Goal: Task Accomplishment & Management: Complete application form

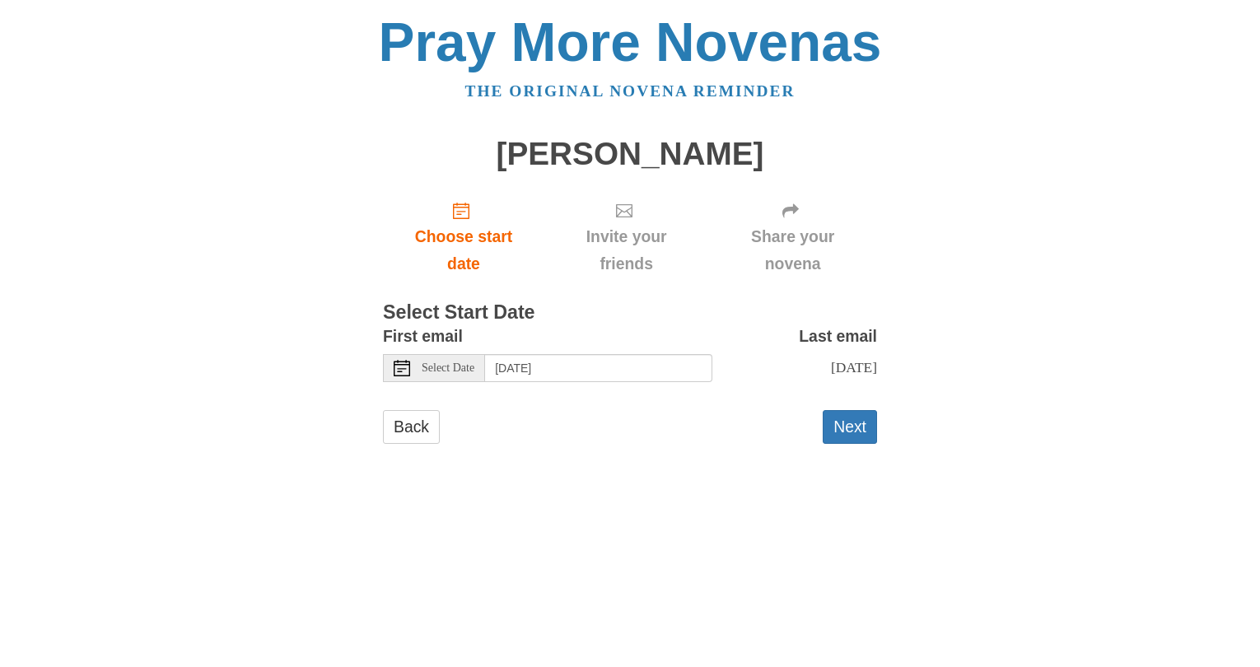
click at [403, 376] on use at bounding box center [402, 368] width 16 height 16
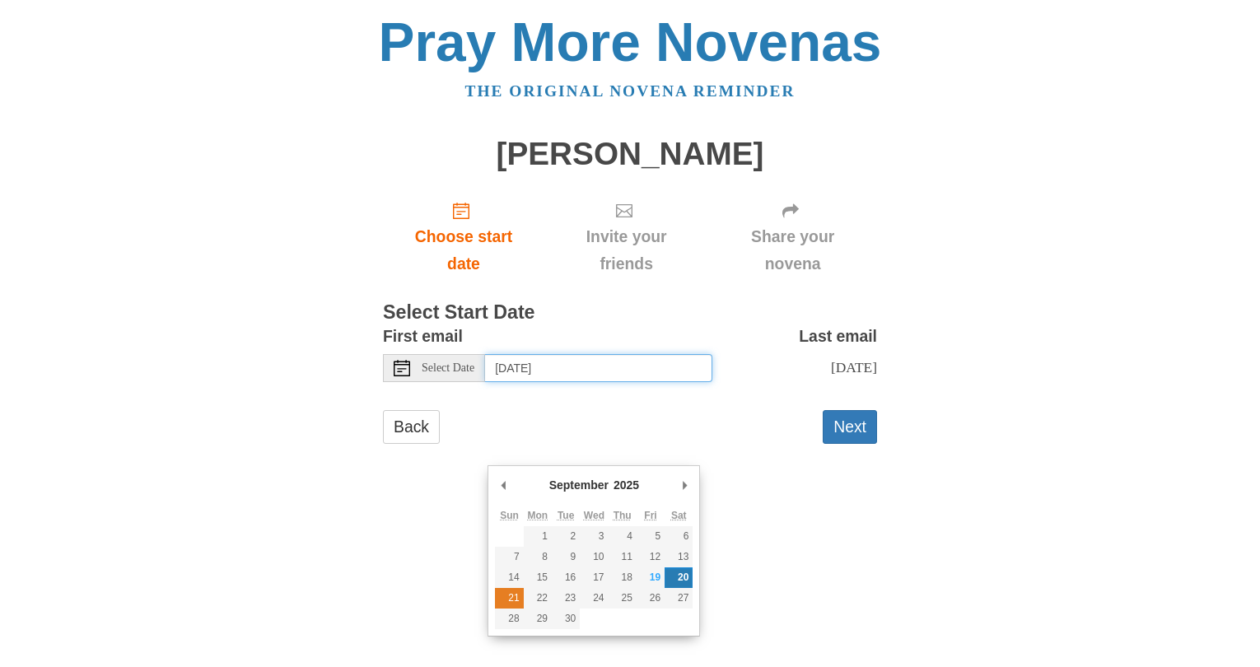
type input "[DATE]"
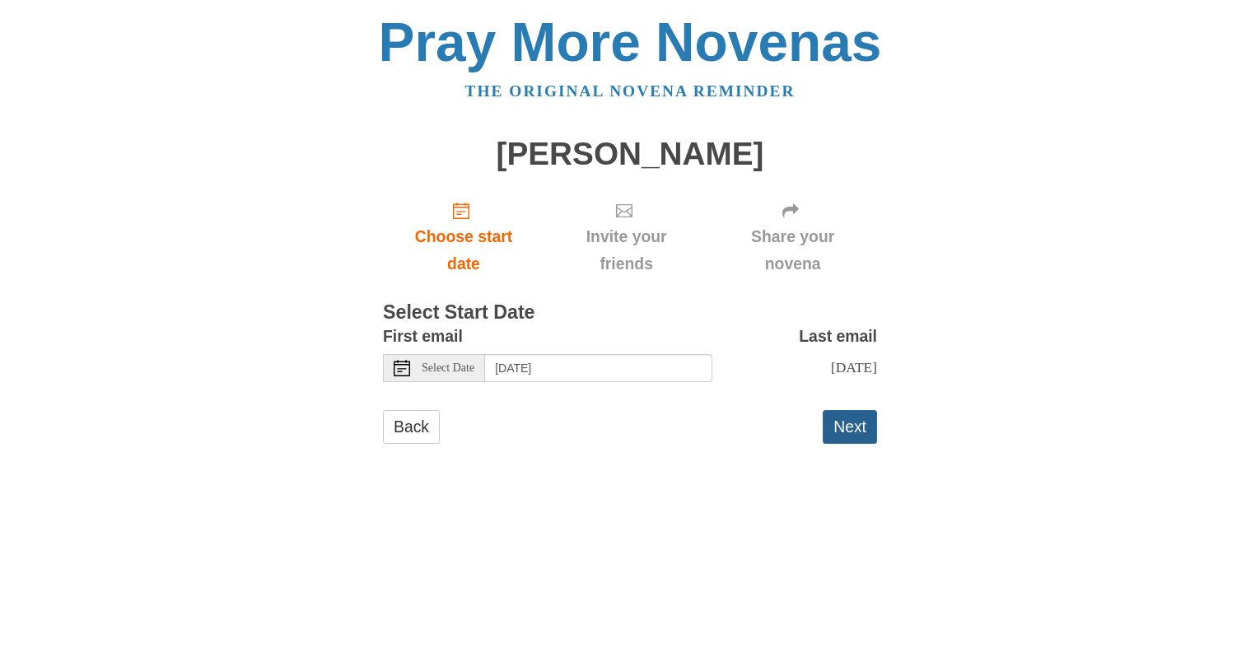
click at [846, 444] on button "Next" at bounding box center [850, 427] width 54 height 34
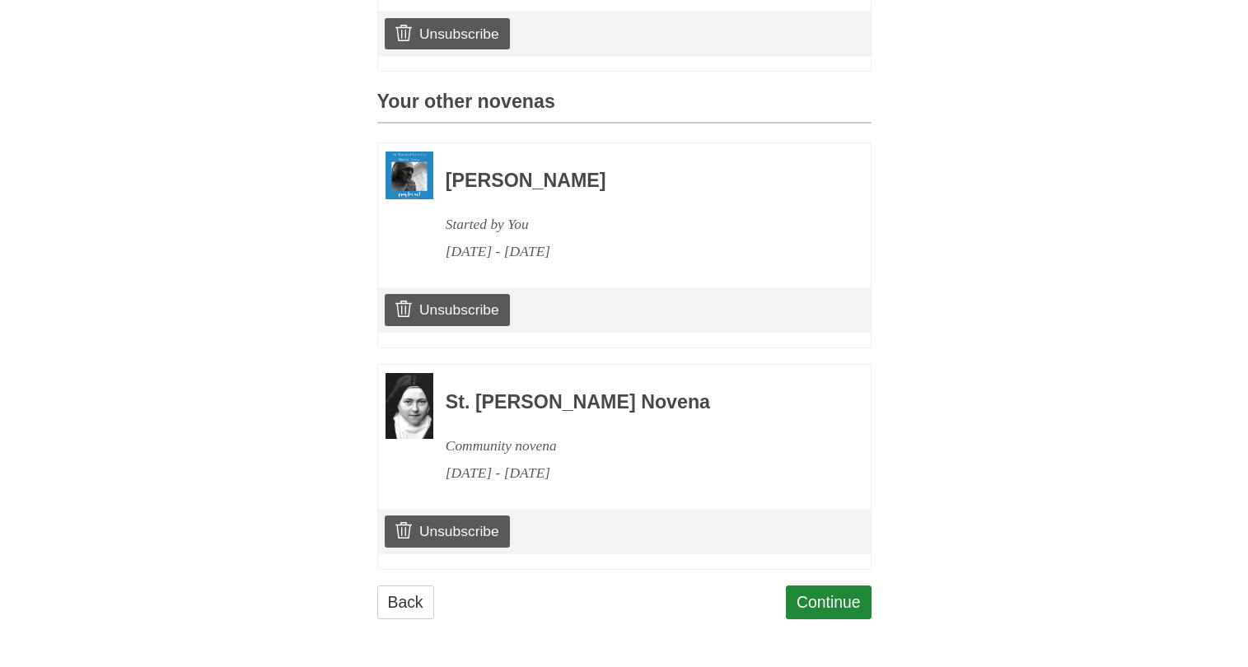
scroll to position [990, 0]
click at [445, 547] on link "Unsubscribe" at bounding box center [447, 530] width 124 height 31
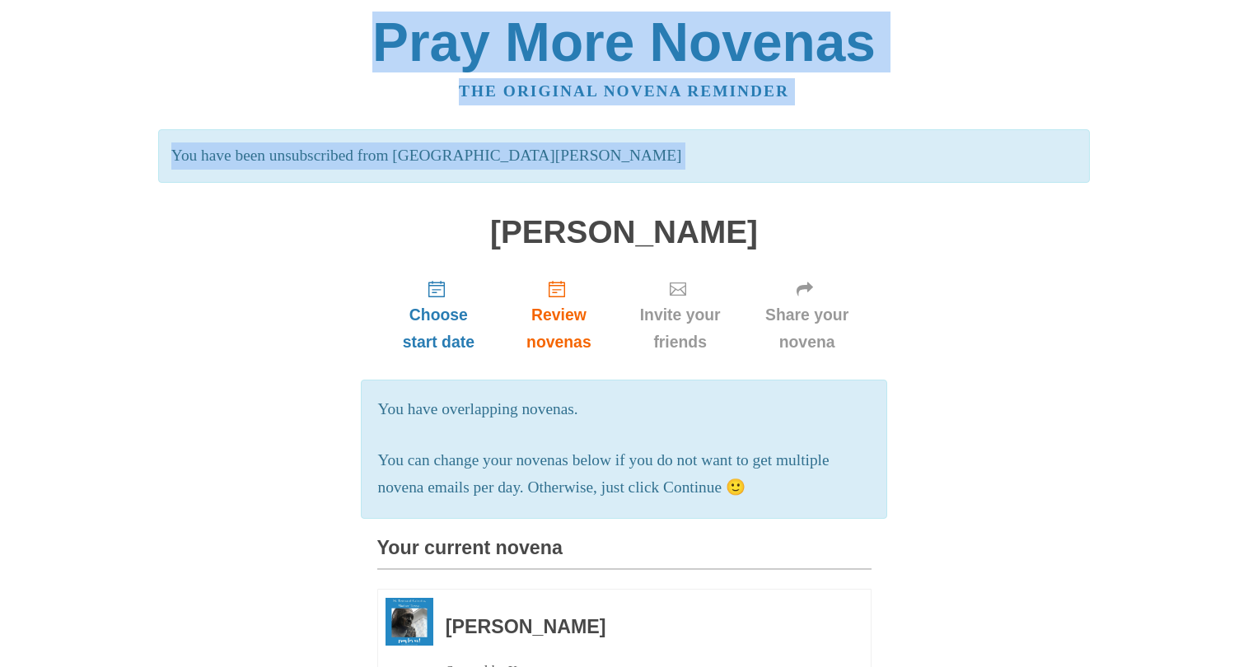
drag, startPoint x: 800, startPoint y: 248, endPoint x: 795, endPoint y: -73, distance: 321.2
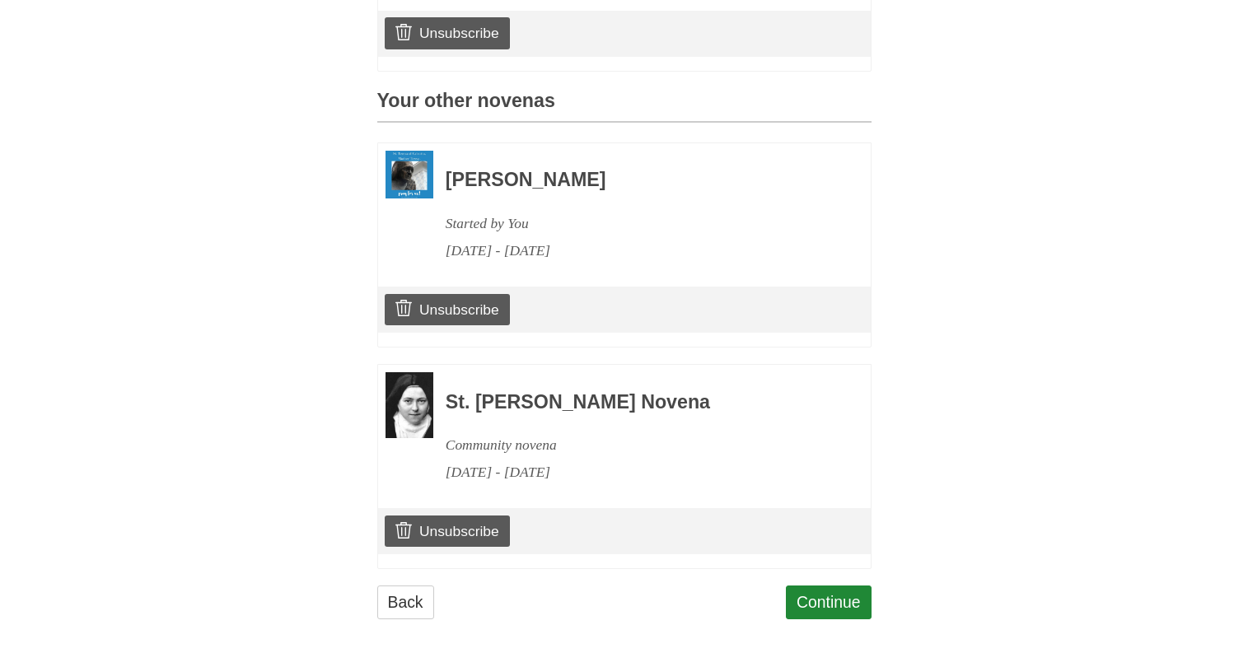
scroll to position [820, 0]
click at [452, 325] on link "Unsubscribe" at bounding box center [447, 309] width 124 height 31
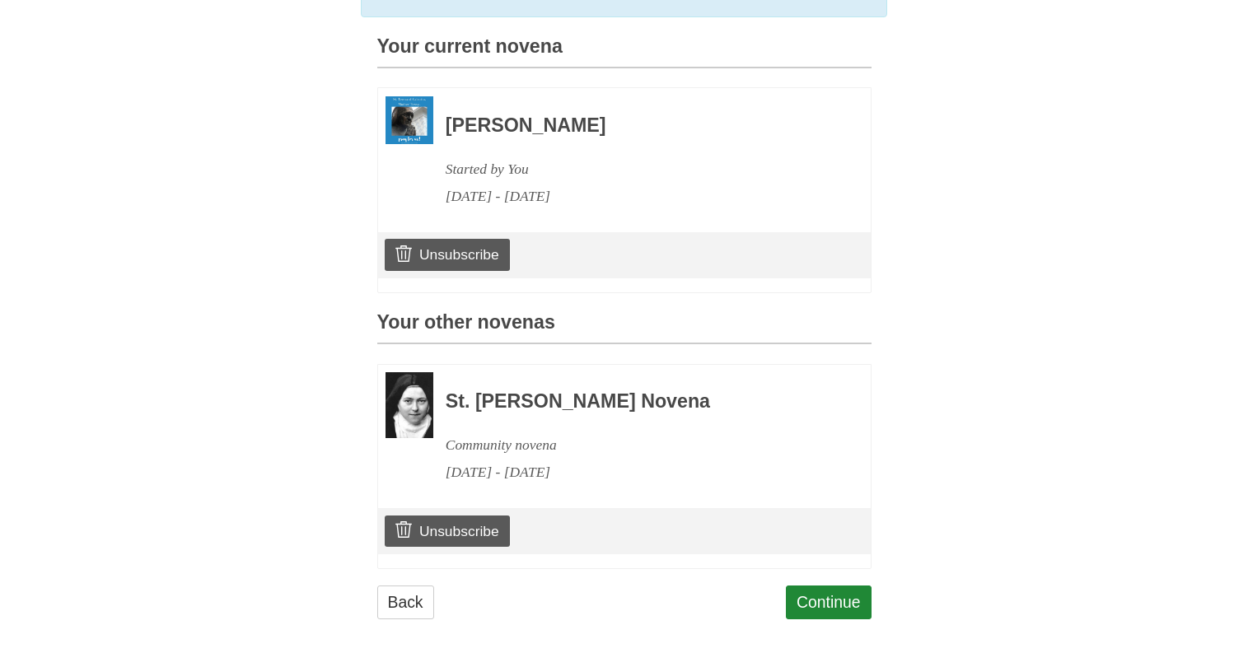
scroll to position [873, 0]
click at [429, 515] on link "Unsubscribe" at bounding box center [447, 530] width 124 height 31
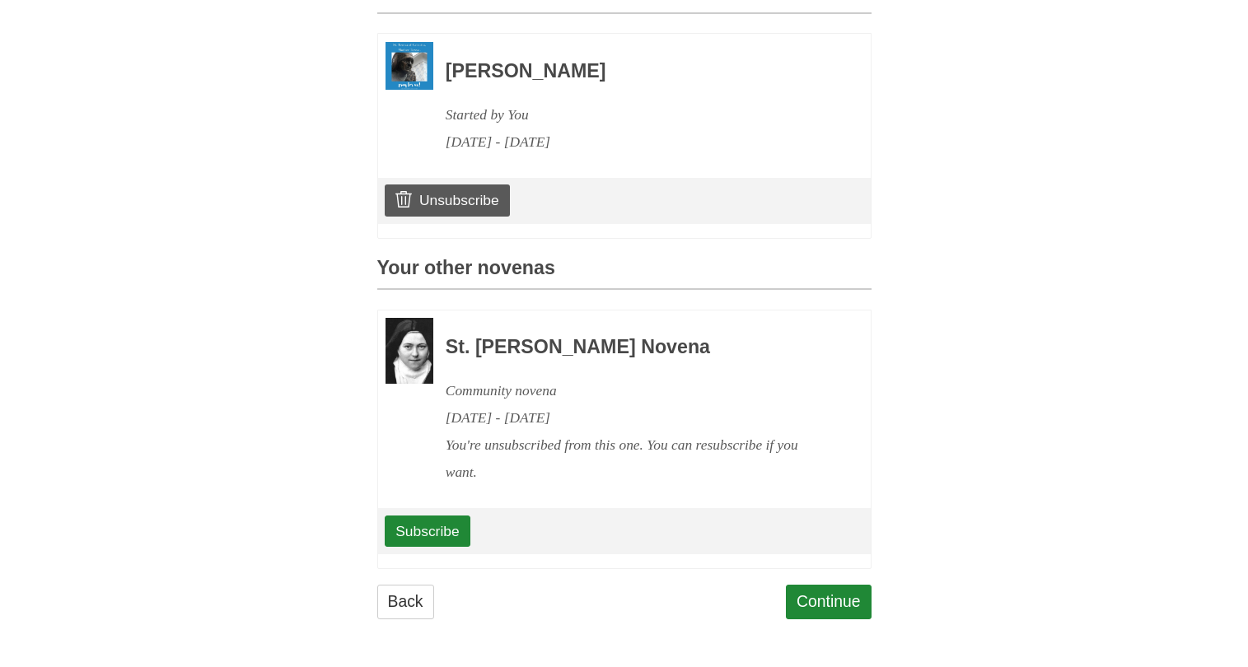
scroll to position [940, 0]
click at [796, 587] on link "Continue" at bounding box center [829, 602] width 86 height 34
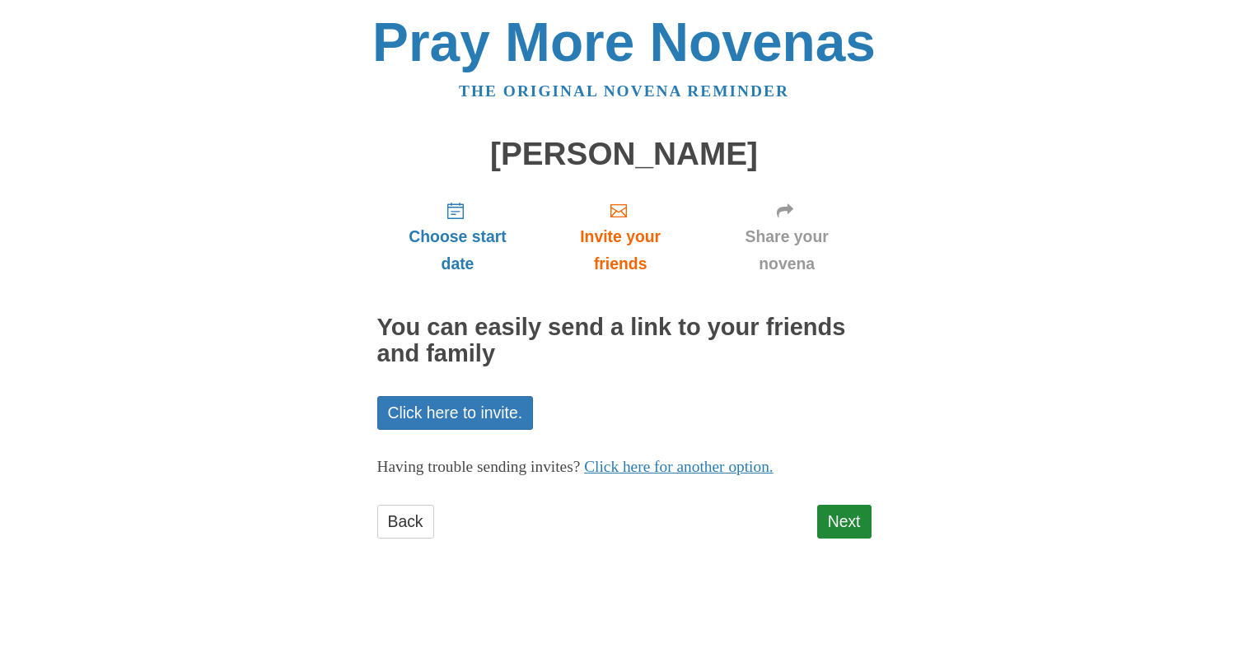
scroll to position [90, 0]
click at [843, 539] on link "Next" at bounding box center [844, 522] width 54 height 34
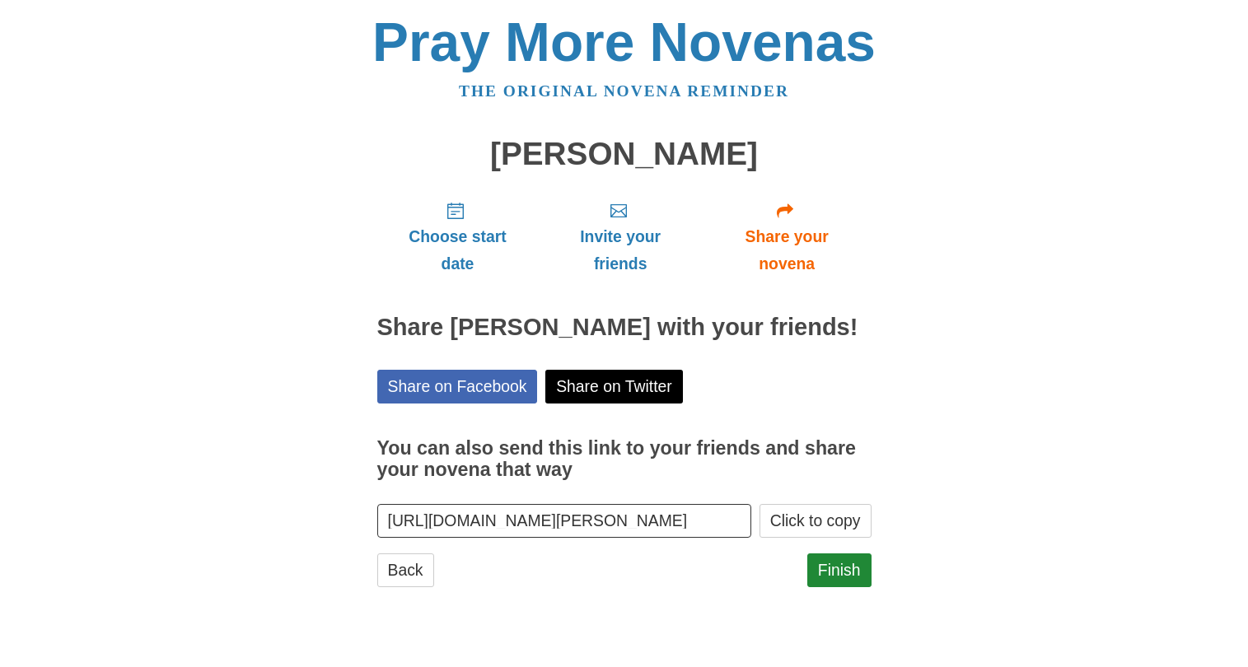
scroll to position [146, 0]
